Goal: Find specific page/section: Find specific page/section

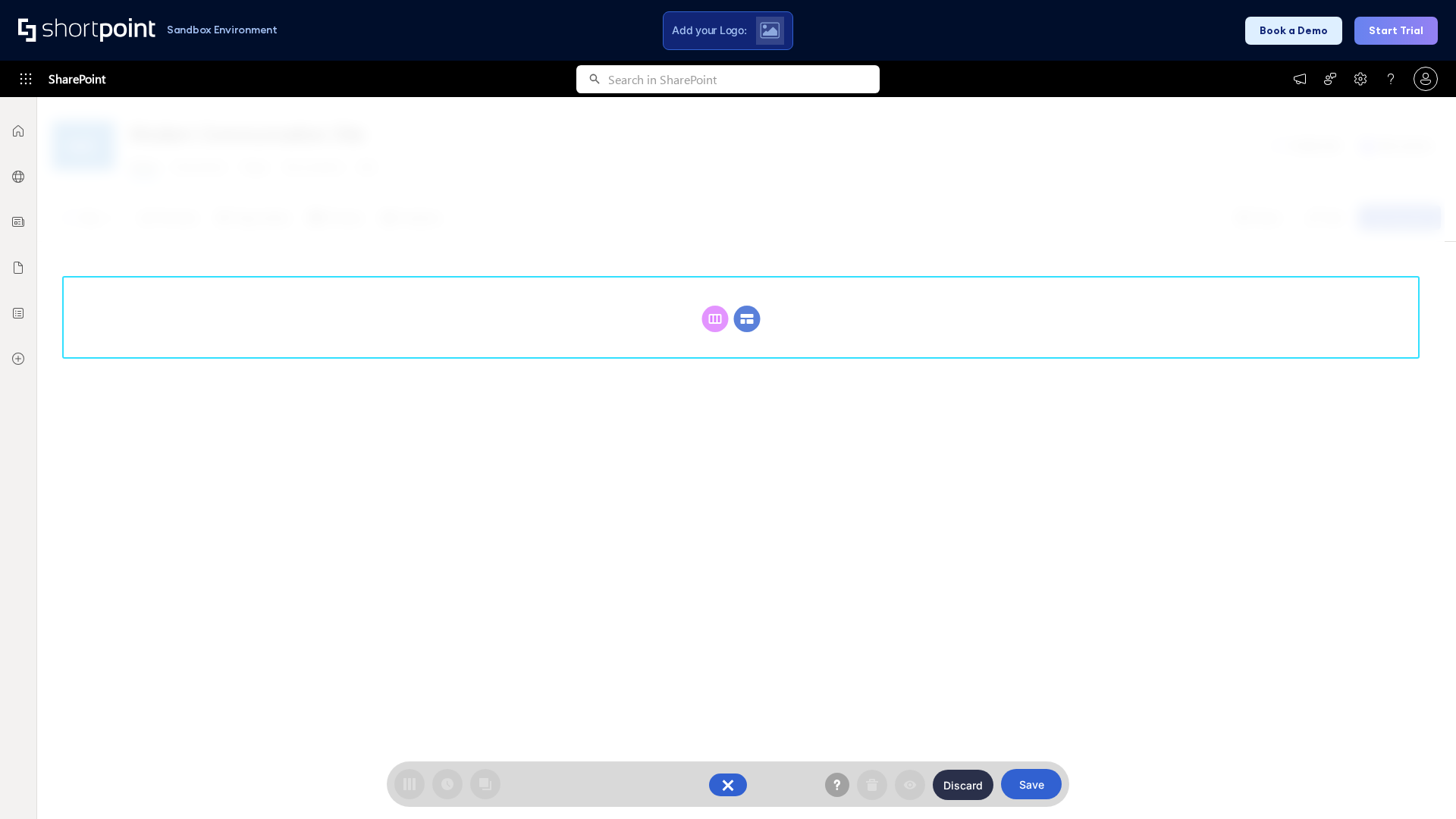
click at [746, 319] on circle at bounding box center [746, 319] width 27 height 27
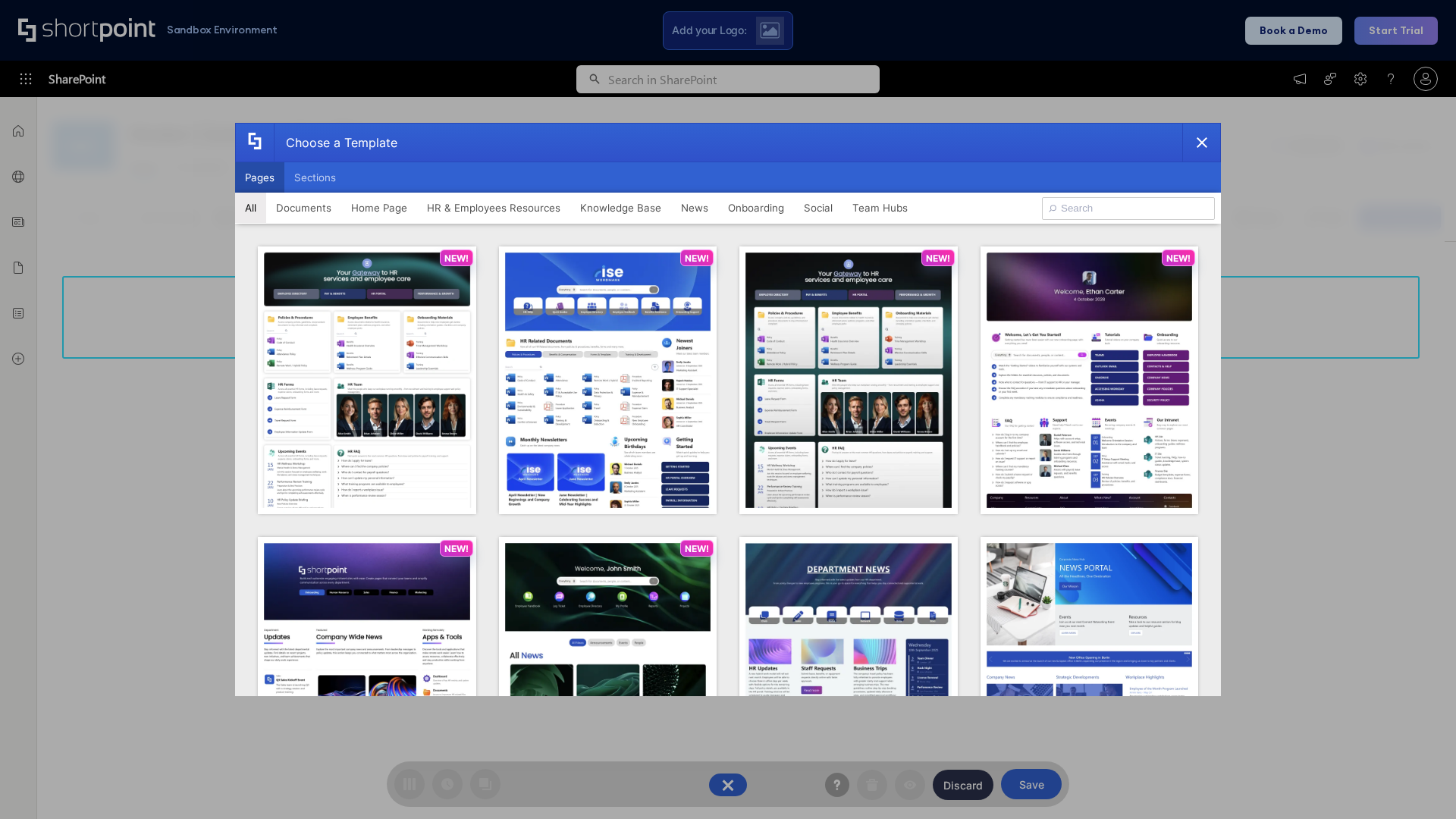
click at [260, 177] on button "Pages" at bounding box center [259, 177] width 49 height 31
type input "Documents 2"
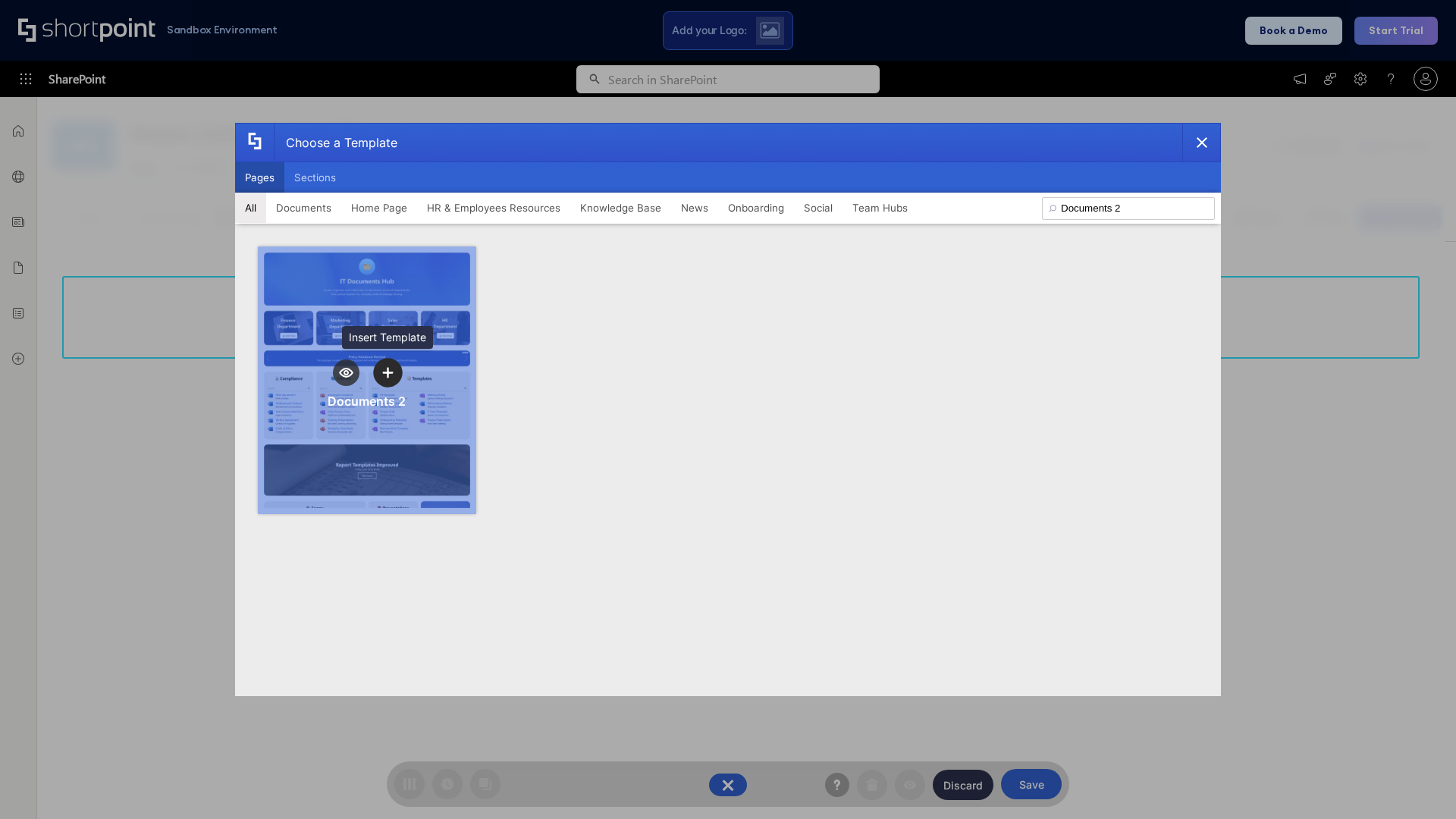
click at [387, 373] on icon "template selector" at bounding box center [387, 372] width 10 height 10
